Goal: Information Seeking & Learning: Understand process/instructions

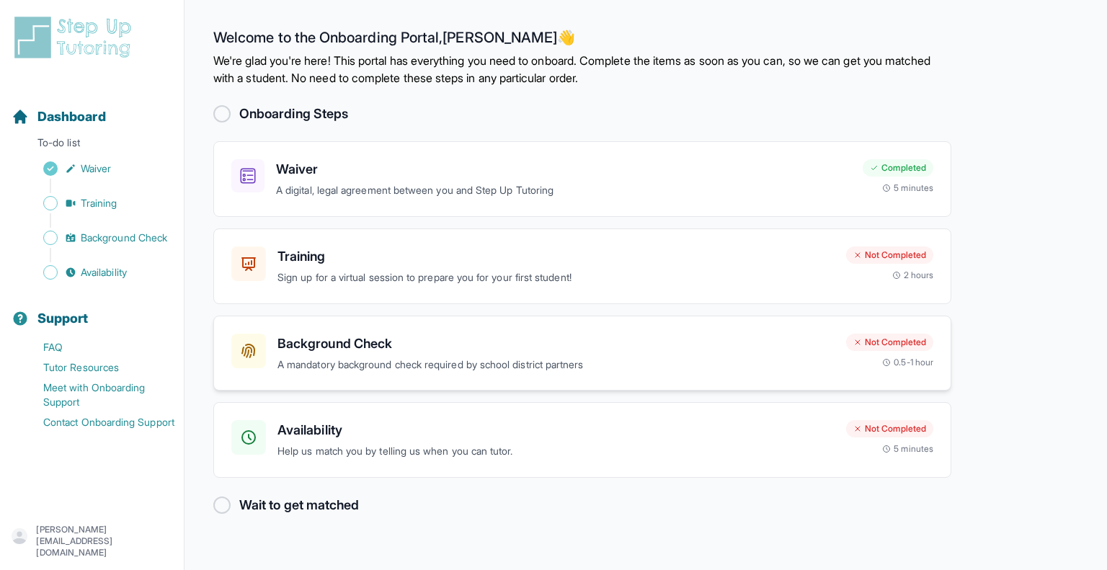
click at [556, 373] on div "Background Check A mandatory background check required by school district partn…" at bounding box center [582, 354] width 738 height 76
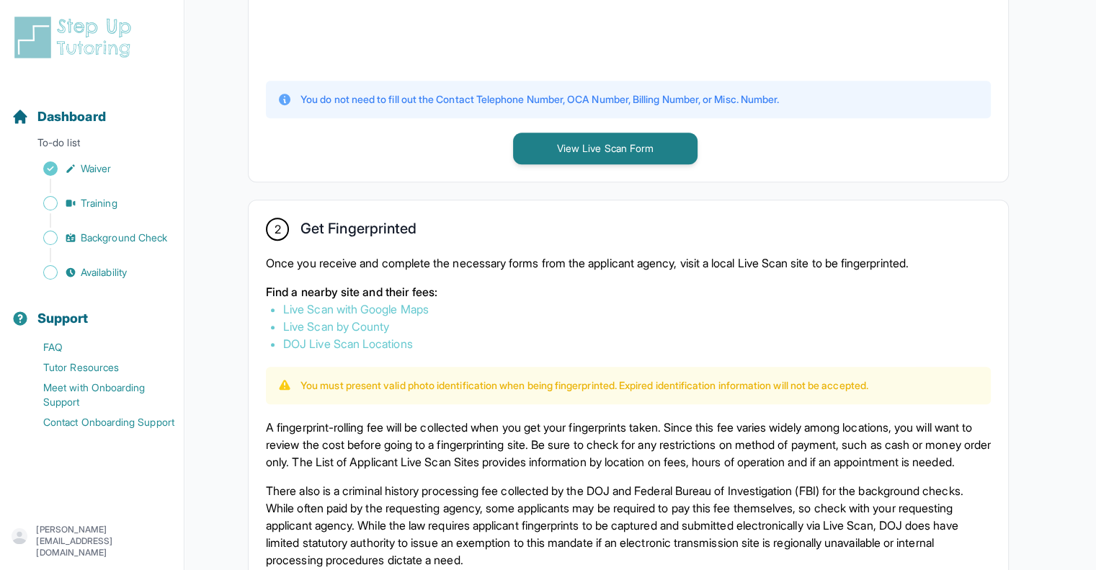
scroll to position [631, 0]
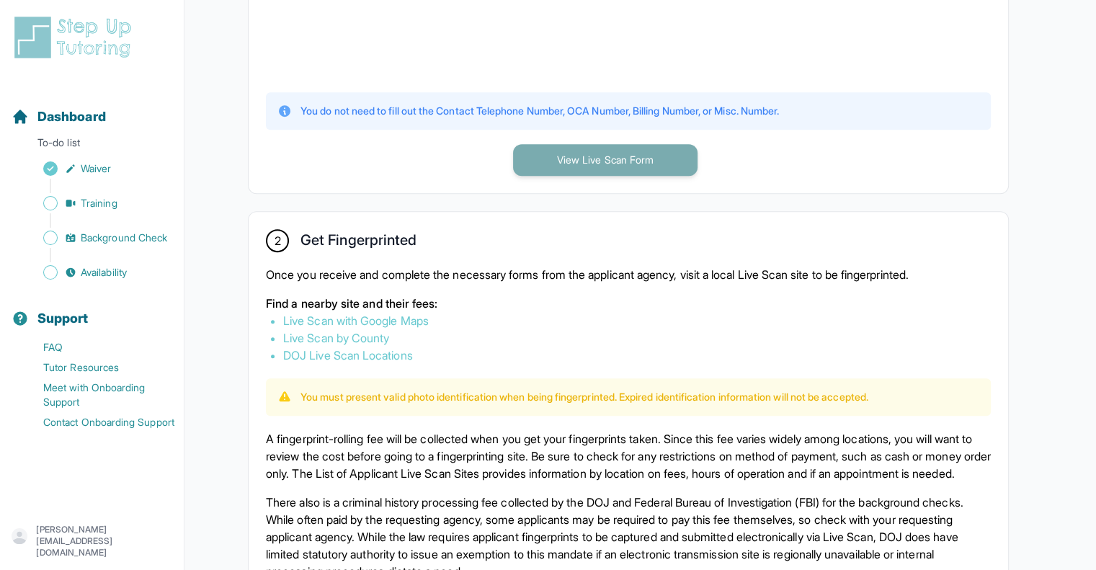
click at [611, 153] on button "View Live Scan Form" at bounding box center [605, 160] width 184 height 32
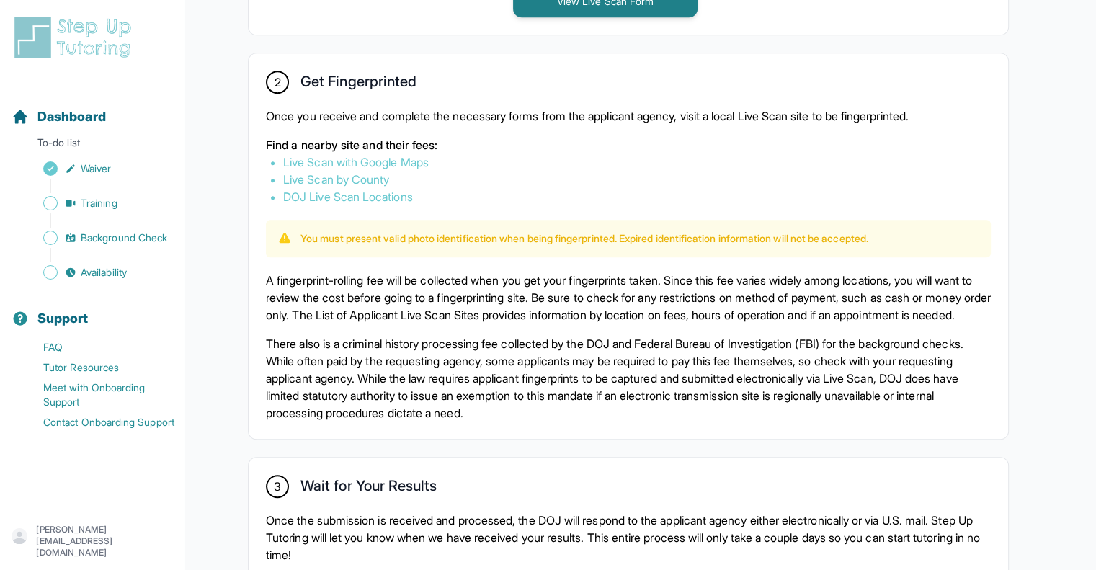
scroll to position [735, 0]
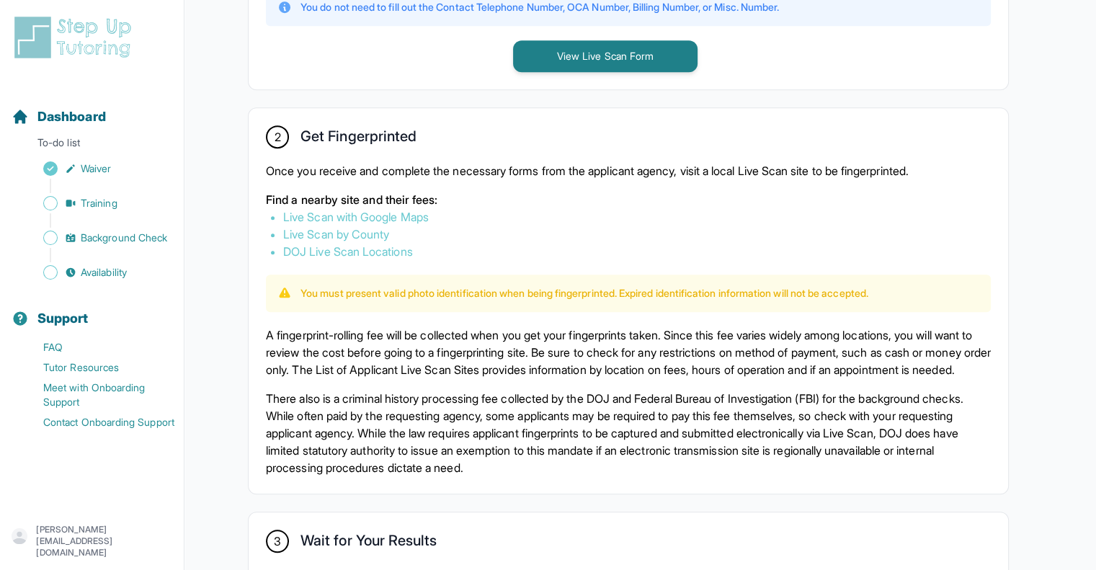
click at [365, 213] on link "Live Scan with Google Maps" at bounding box center [356, 217] width 146 height 14
click at [561, 45] on button "View Live Scan Form" at bounding box center [605, 56] width 184 height 32
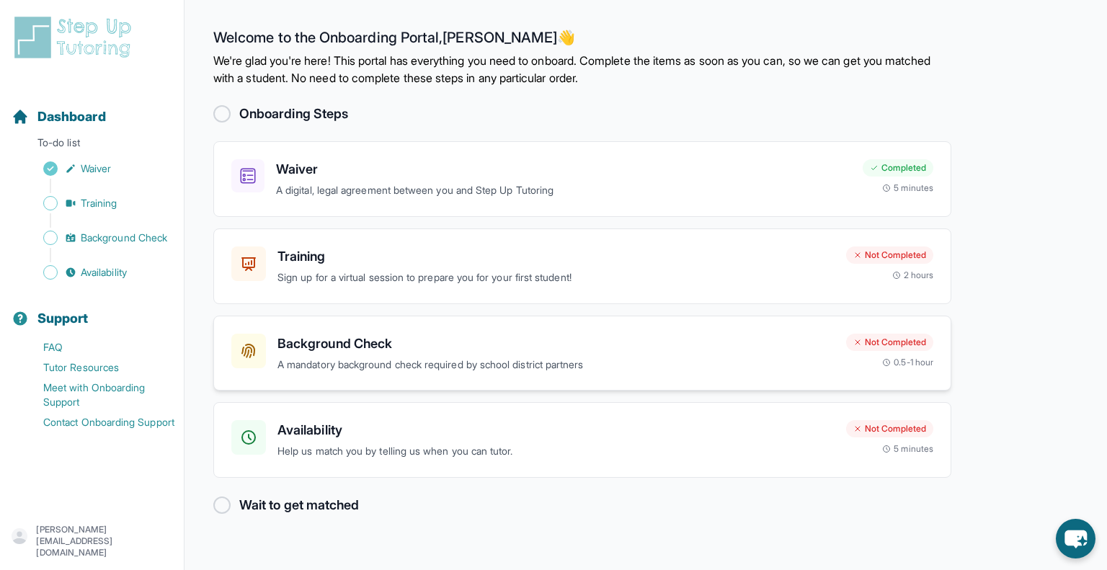
click at [365, 344] on h3 "Background Check" at bounding box center [555, 344] width 557 height 20
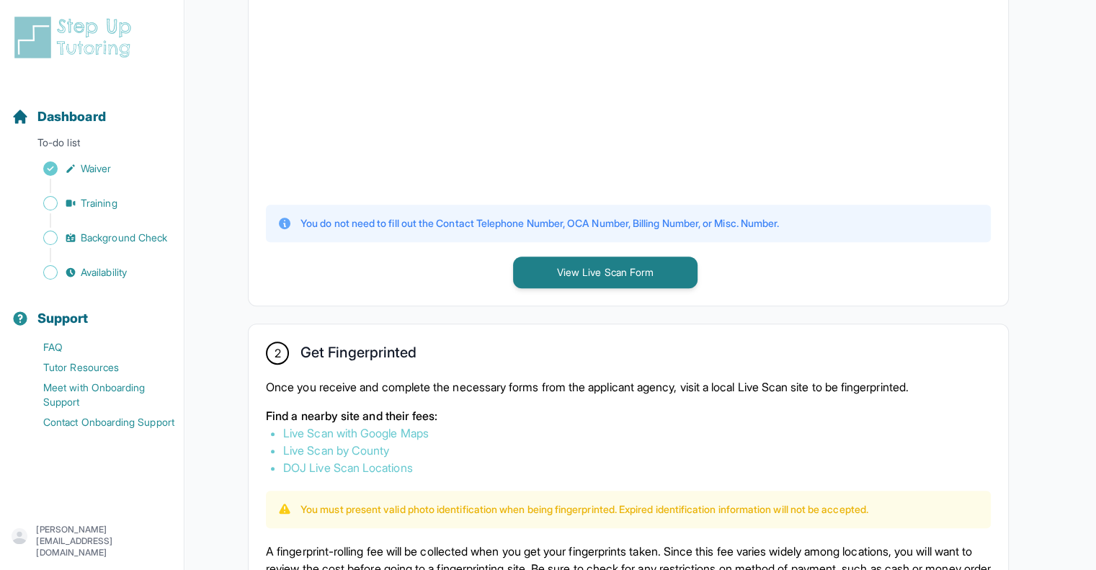
scroll to position [448, 0]
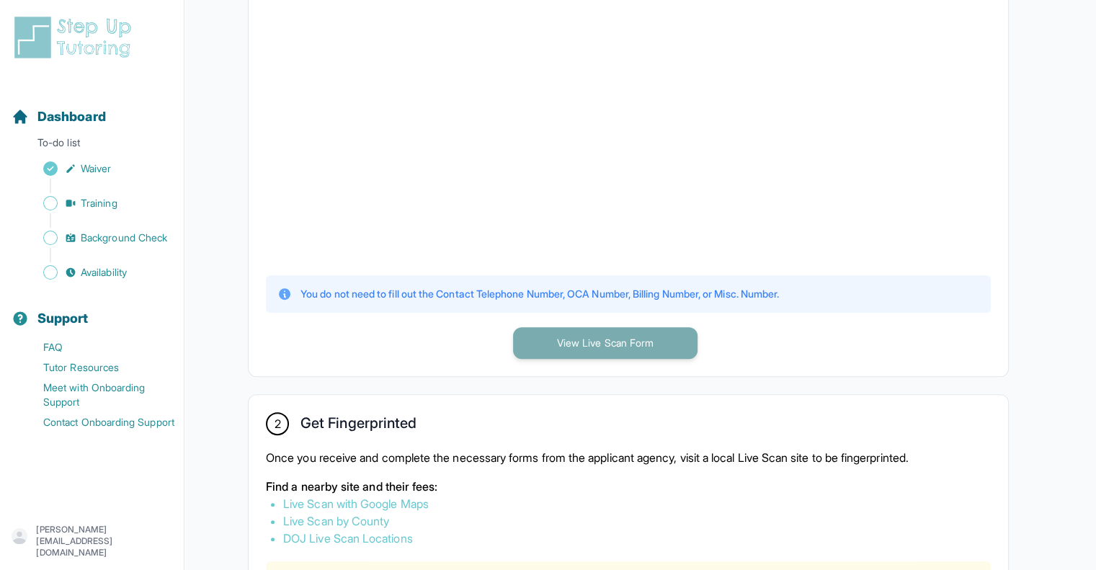
click at [611, 342] on button "View Live Scan Form" at bounding box center [605, 343] width 184 height 32
